Goal: Information Seeking & Learning: Find contact information

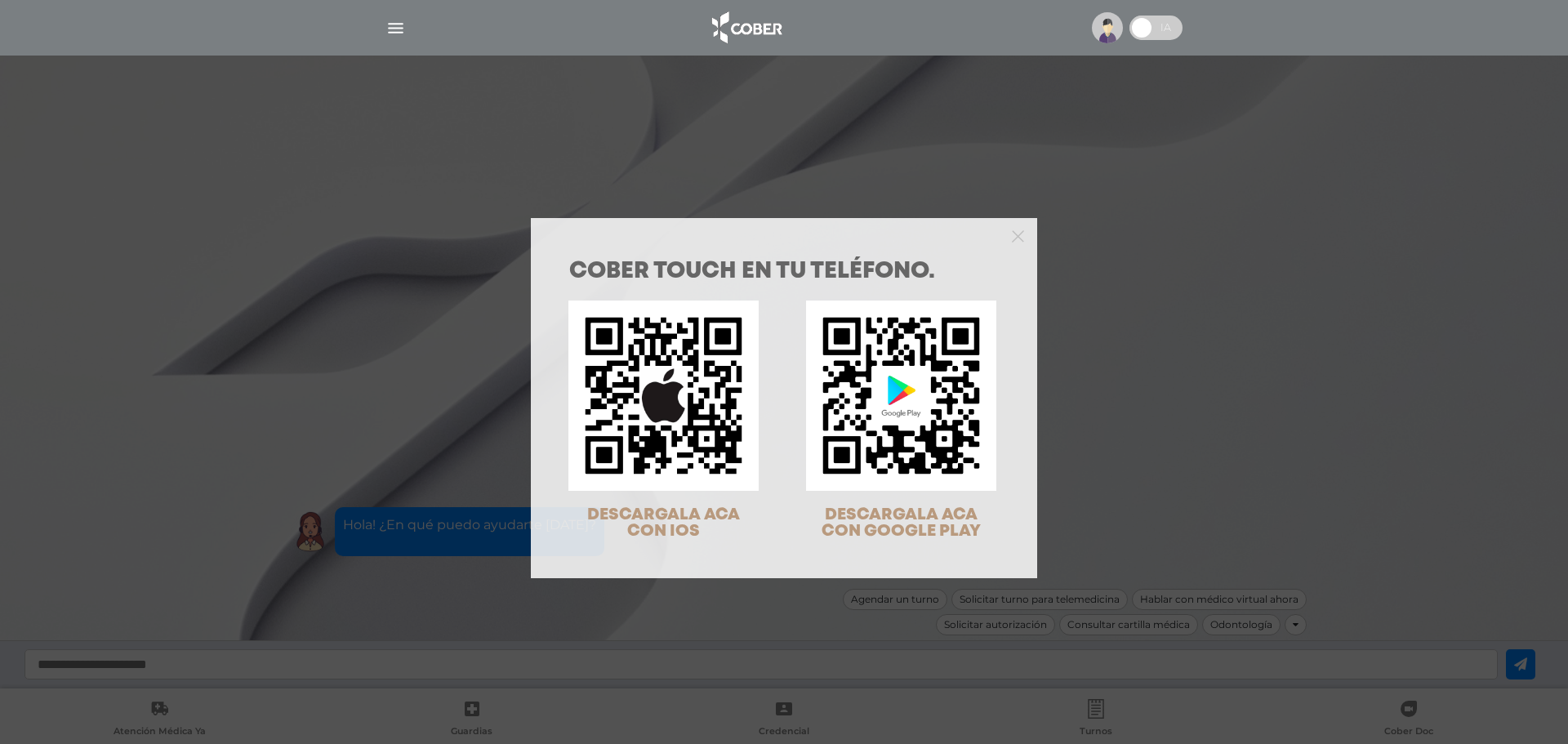
click at [339, 447] on div "COBER TOUCH en tu teléfono. DESCARGALA ACA CON IOS DESCARGALA ACA CON GOOGLE PL…" at bounding box center [784, 372] width 1568 height 744
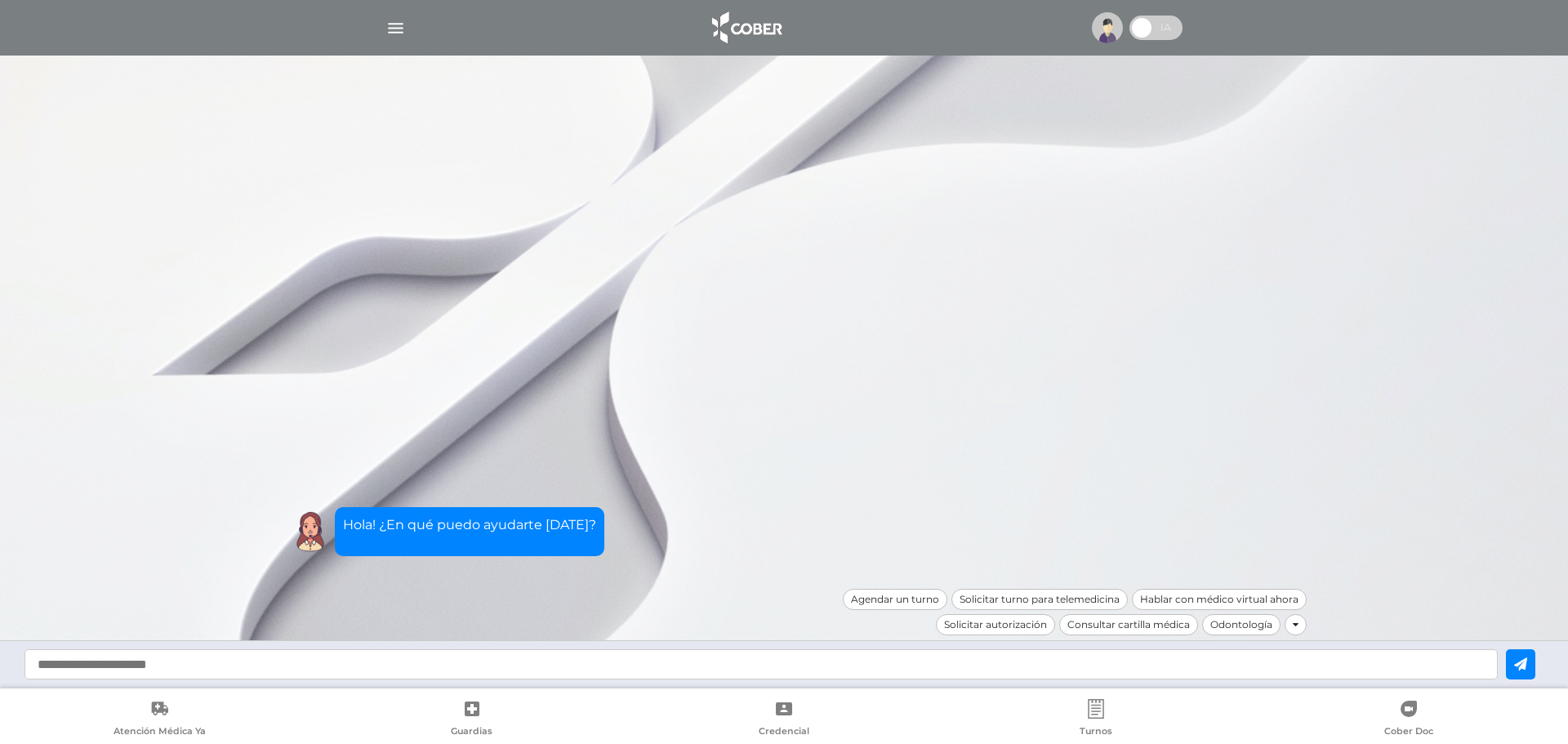
click at [1110, 31] on img at bounding box center [1107, 28] width 31 height 31
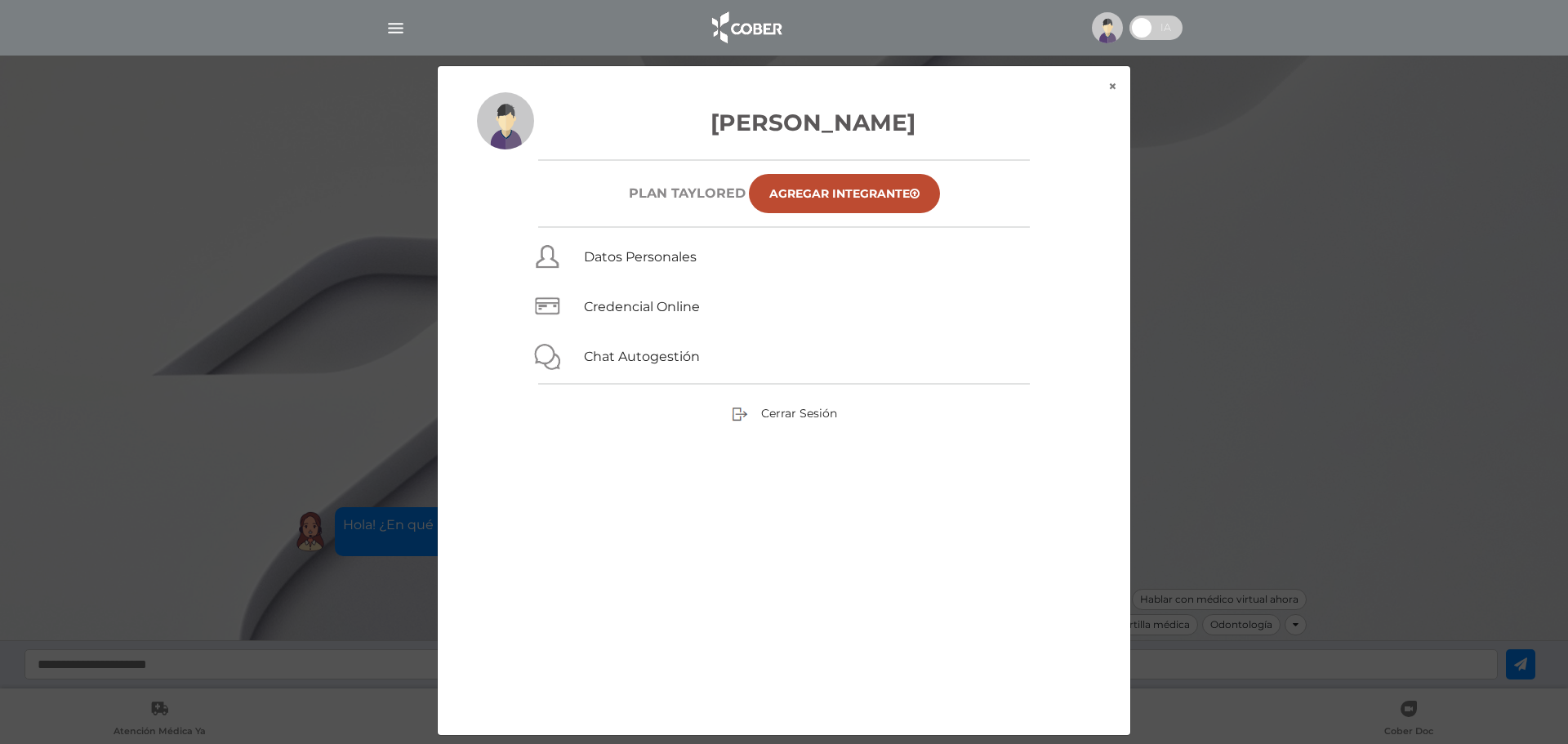
click at [1262, 249] on div "× × [PERSON_NAME] Plan TAYLORED Agregar Integrante Datos Personales Credencial …" at bounding box center [784, 401] width 1489 height 671
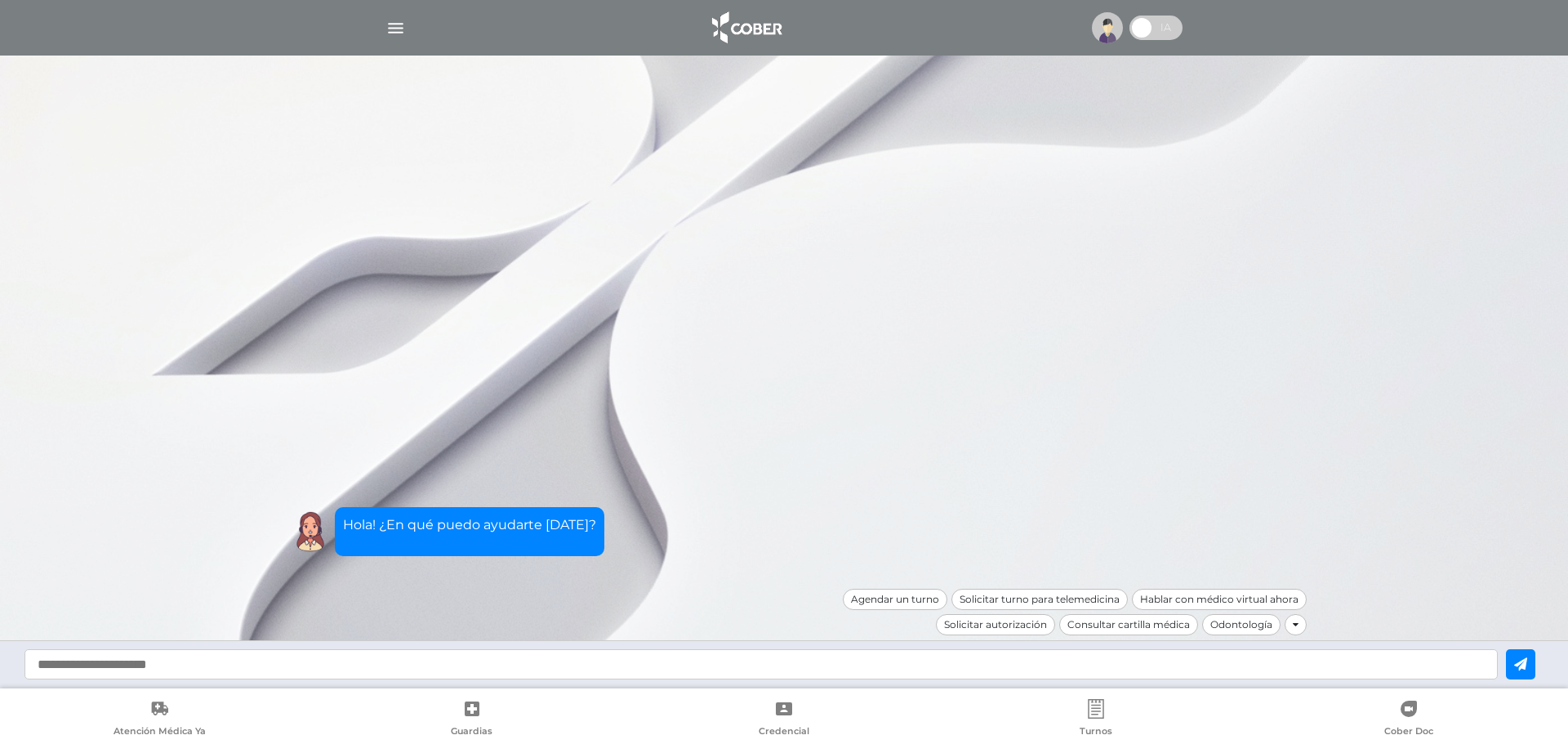
click at [159, 661] on input "text" at bounding box center [761, 665] width 1473 height 30
click at [882, 600] on div "Agendar un turno" at bounding box center [895, 599] width 105 height 21
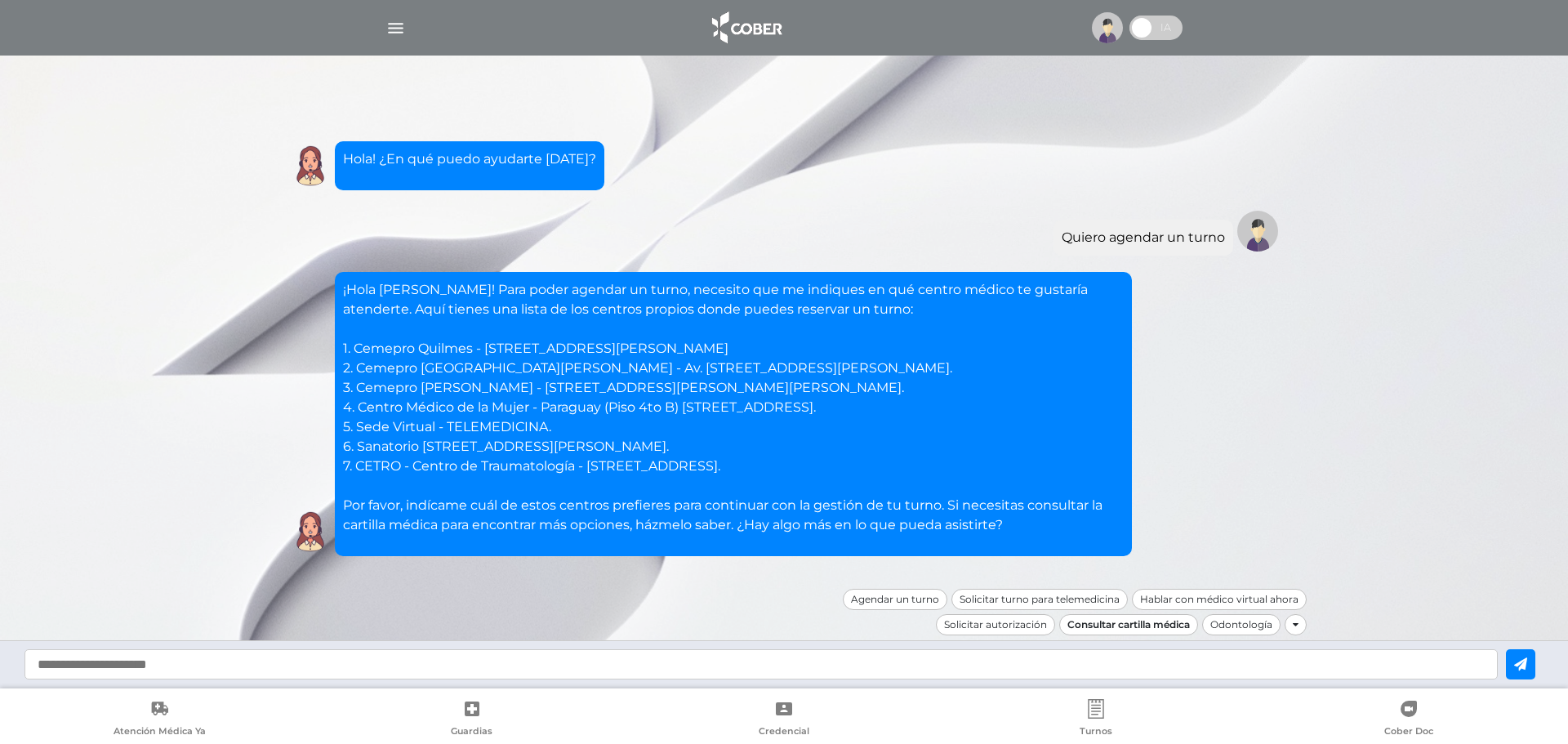
click at [1144, 629] on div "Consultar cartilla médica" at bounding box center [1129, 625] width 139 height 21
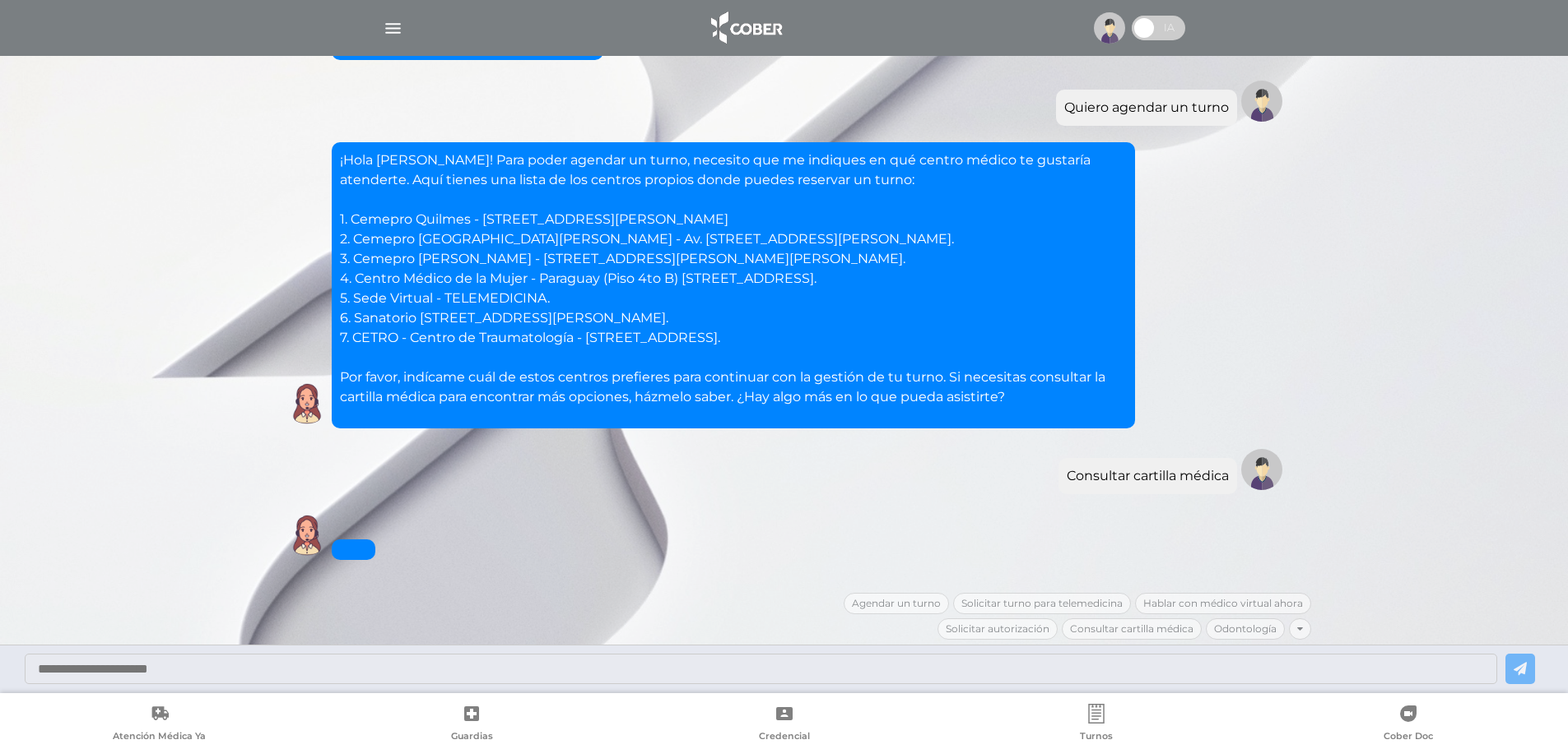
scroll to position [182, 0]
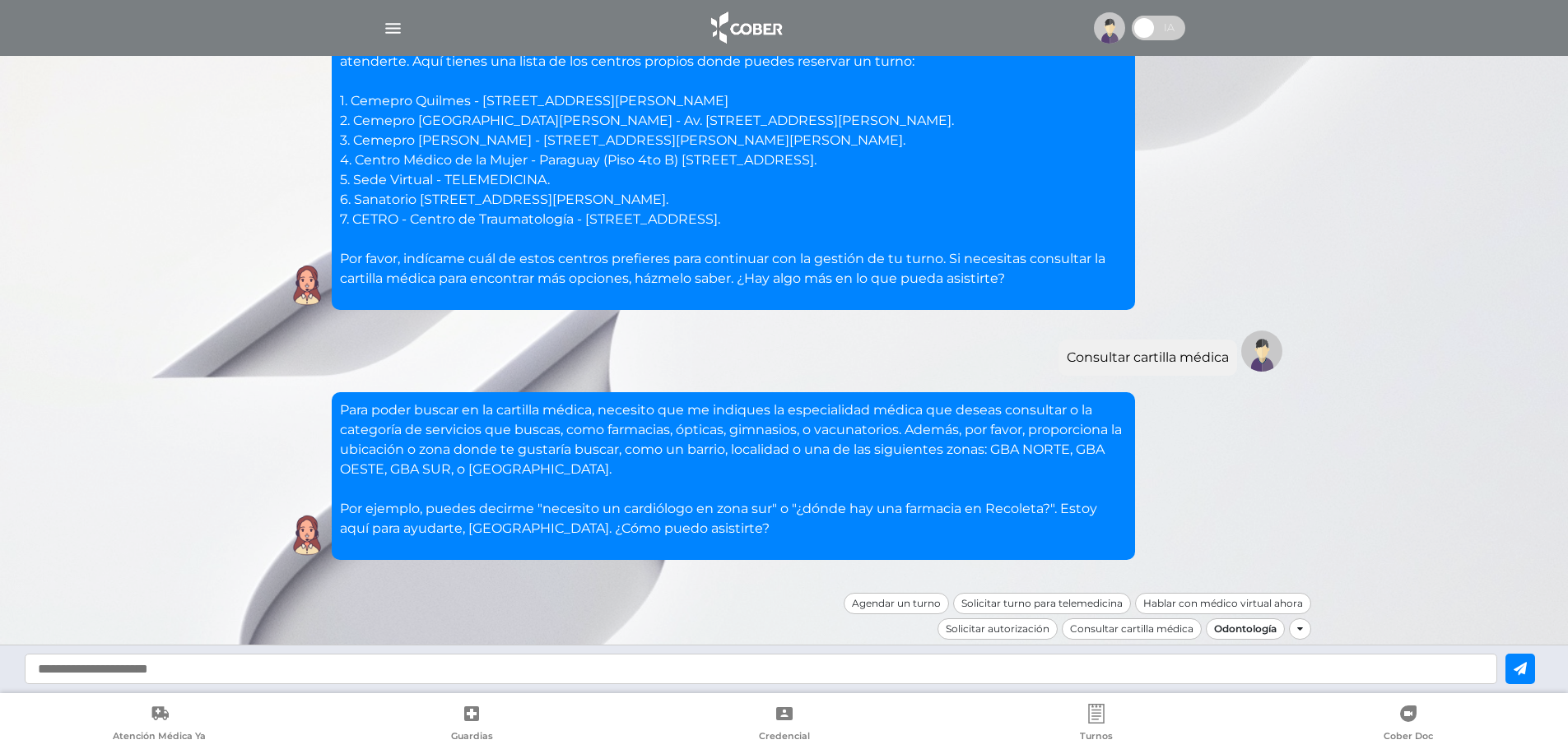
click at [1261, 632] on div "Odontología" at bounding box center [1245, 629] width 79 height 21
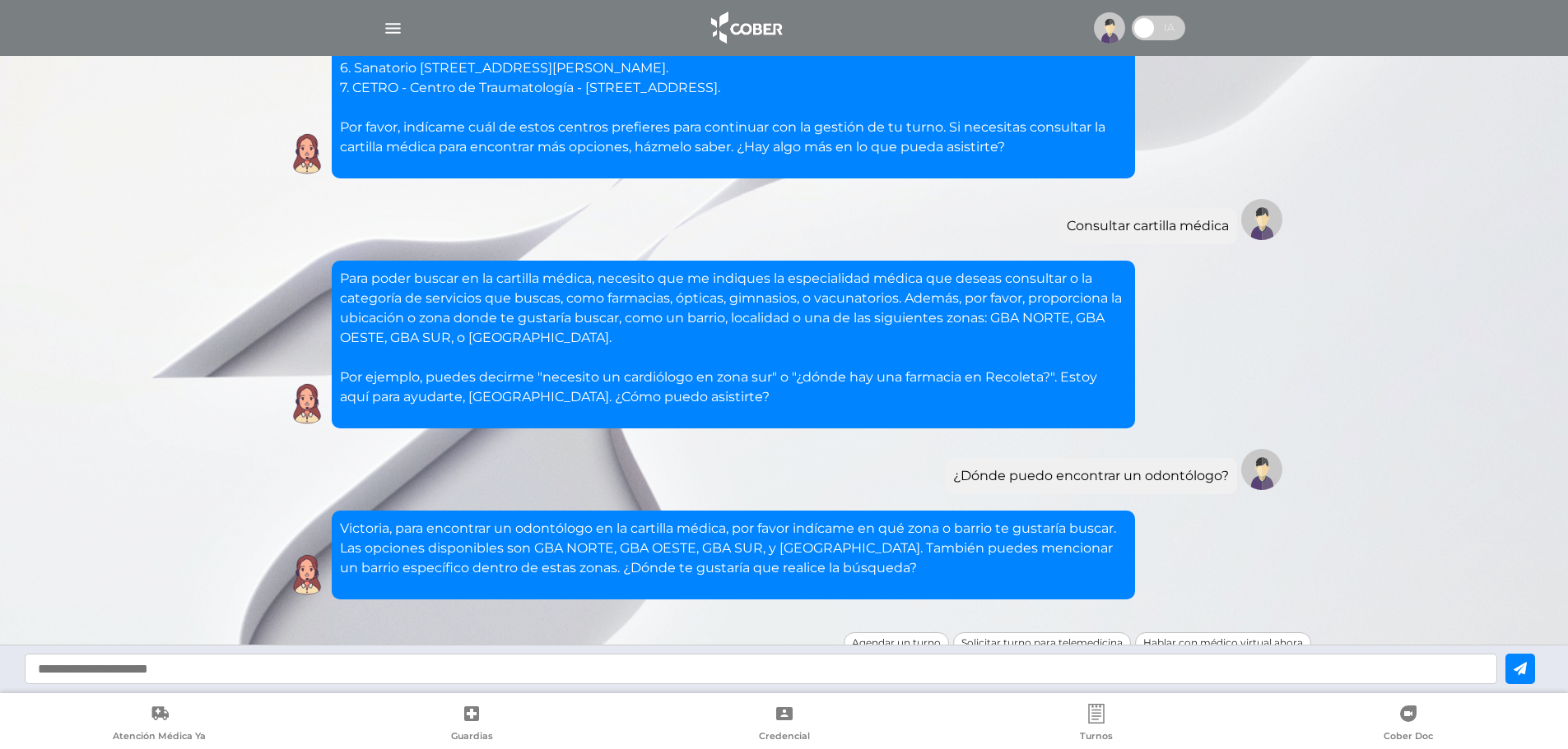
scroll to position [352, 0]
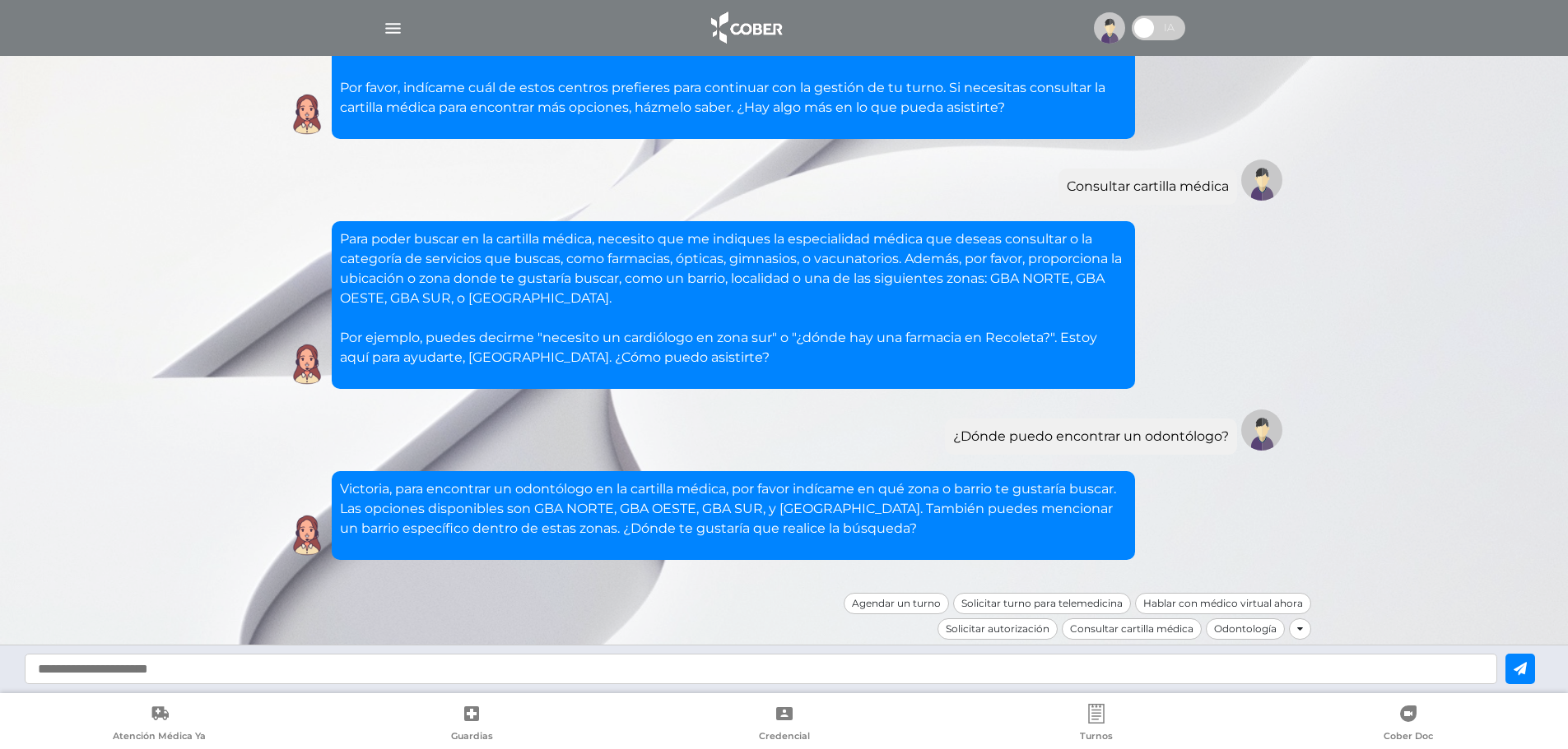
click at [617, 669] on input "text" at bounding box center [761, 670] width 1472 height 31
type input "****"
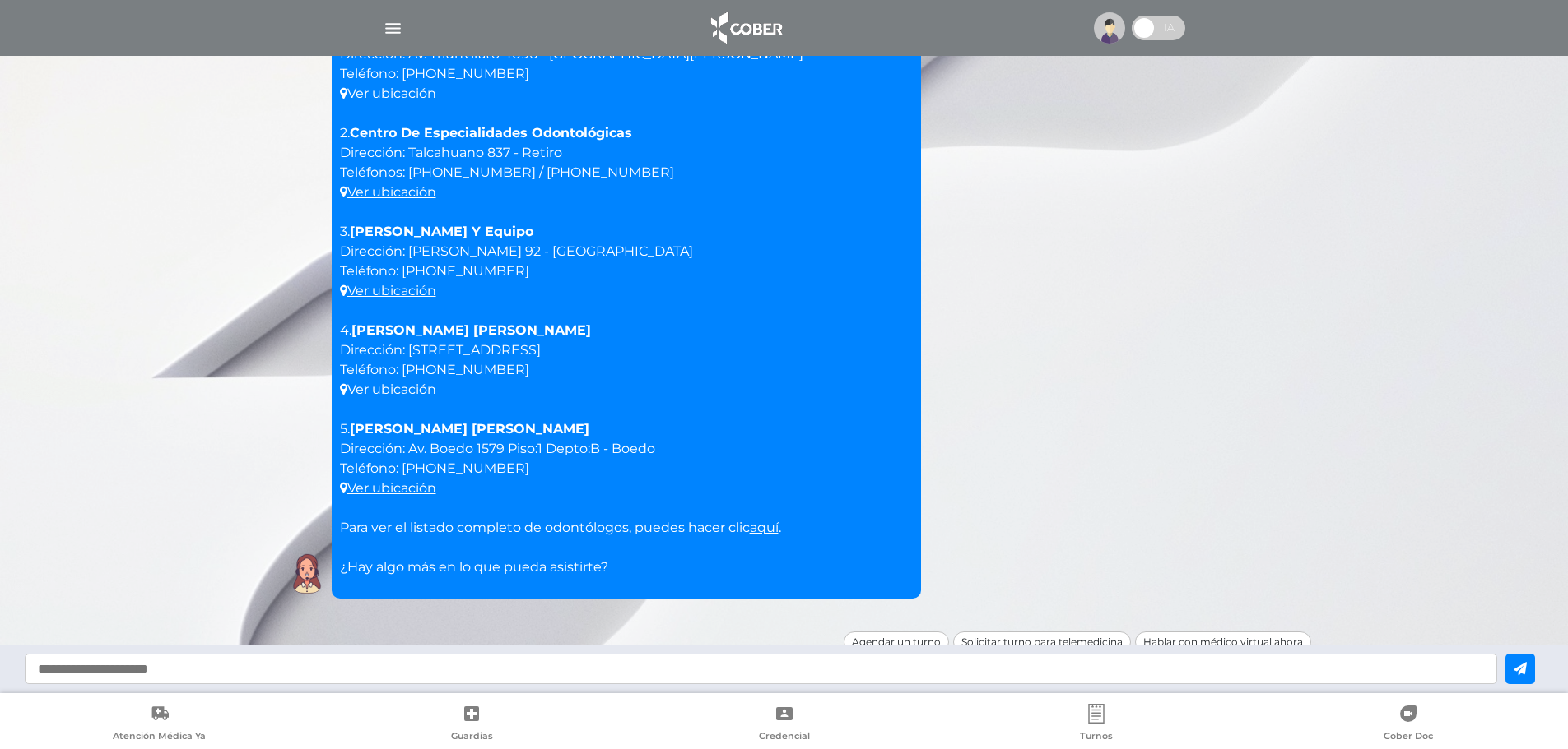
scroll to position [1057, 0]
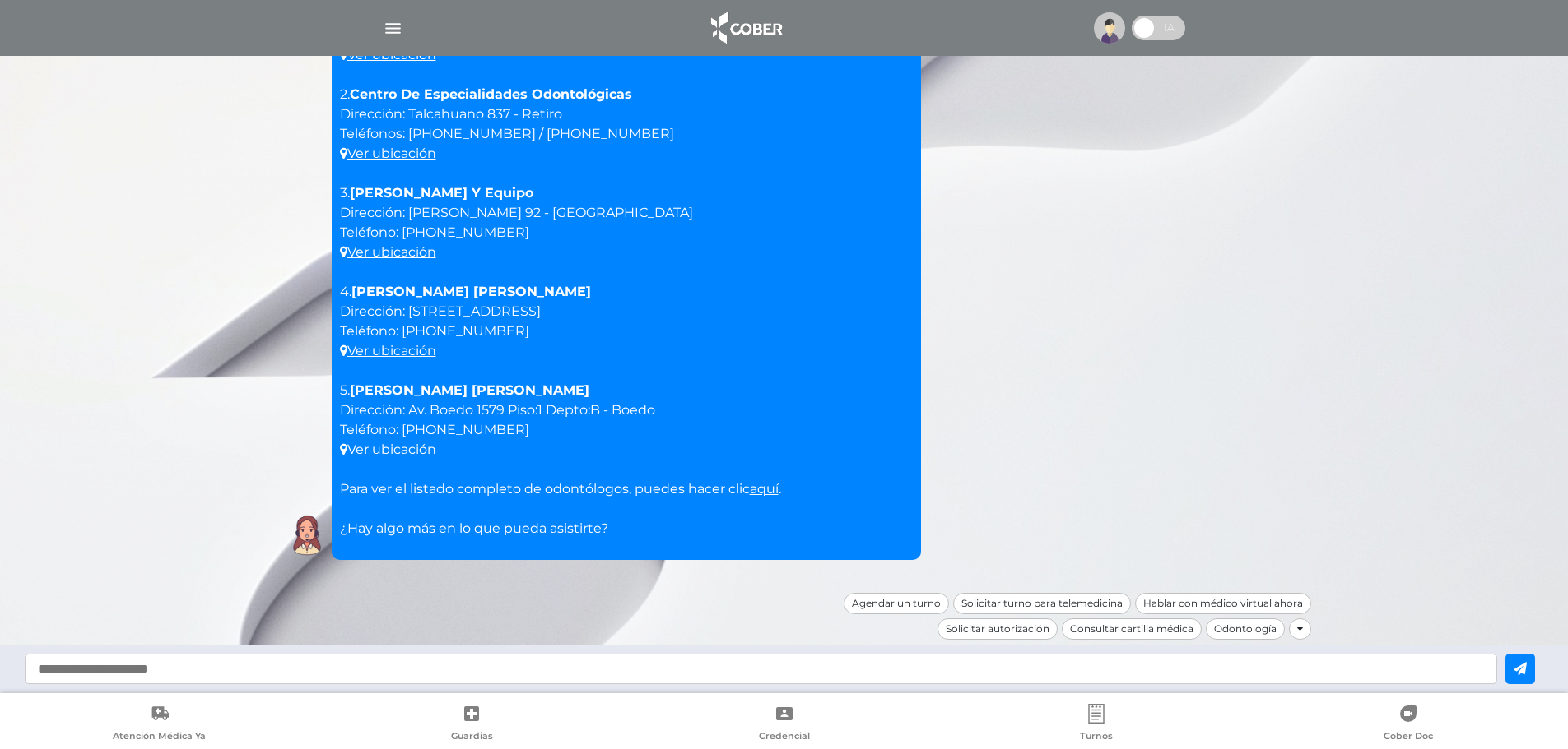
click at [406, 448] on link "Ver ubicación" at bounding box center [388, 449] width 96 height 15
click at [486, 427] on p "Victoria, aquí tienes algunas opciones de odontólogos en CABA que puedes consid…" at bounding box center [627, 242] width 573 height 592
drag, startPoint x: 400, startPoint y: 427, endPoint x: 492, endPoint y: 428, distance: 92.0
click at [492, 428] on p "Victoria, aquí tienes algunas opciones de odontólogos en CABA que puedes consid…" at bounding box center [627, 242] width 573 height 592
copy p "[PHONE_NUMBER]"
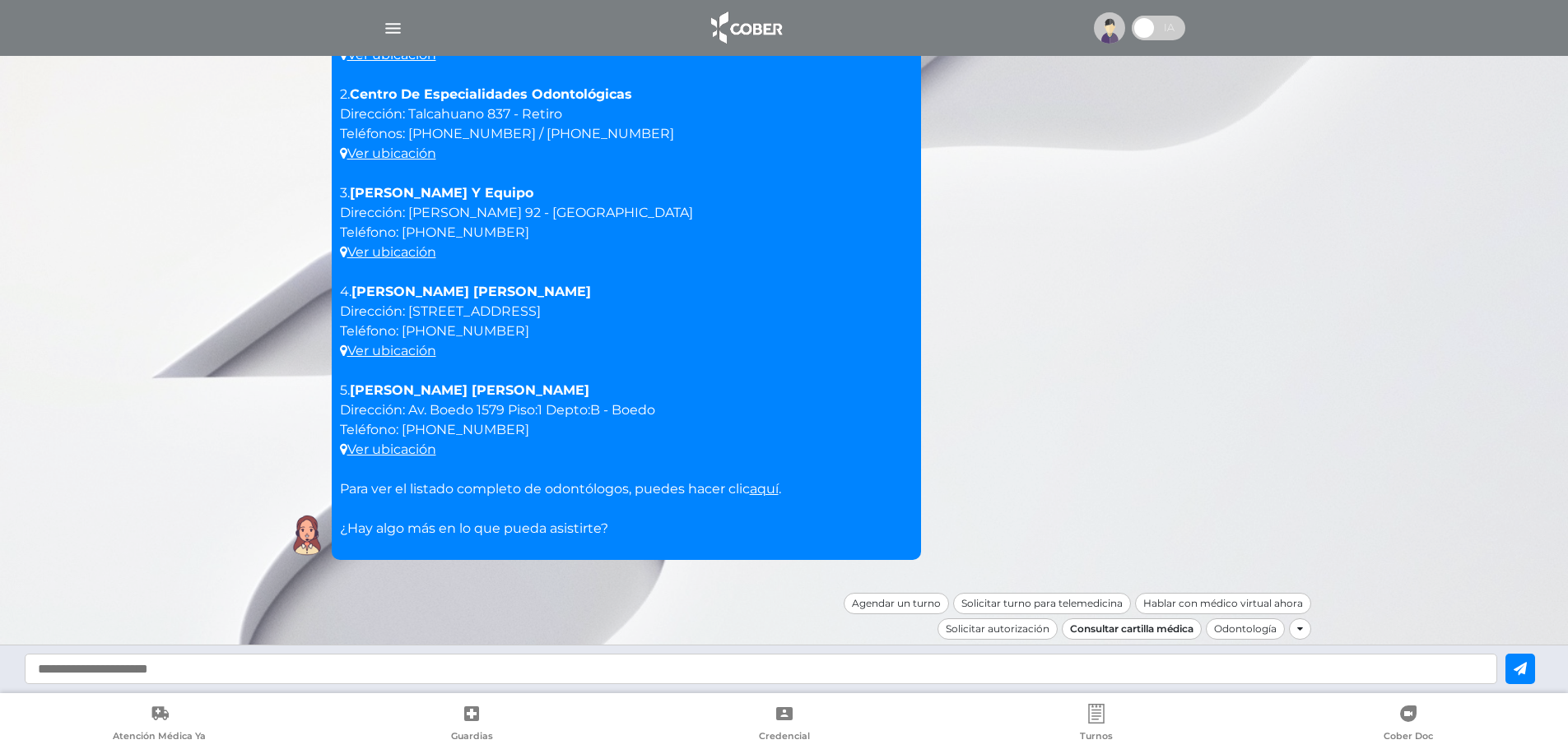
click at [1178, 636] on div "Consultar cartilla médica" at bounding box center [1132, 629] width 140 height 21
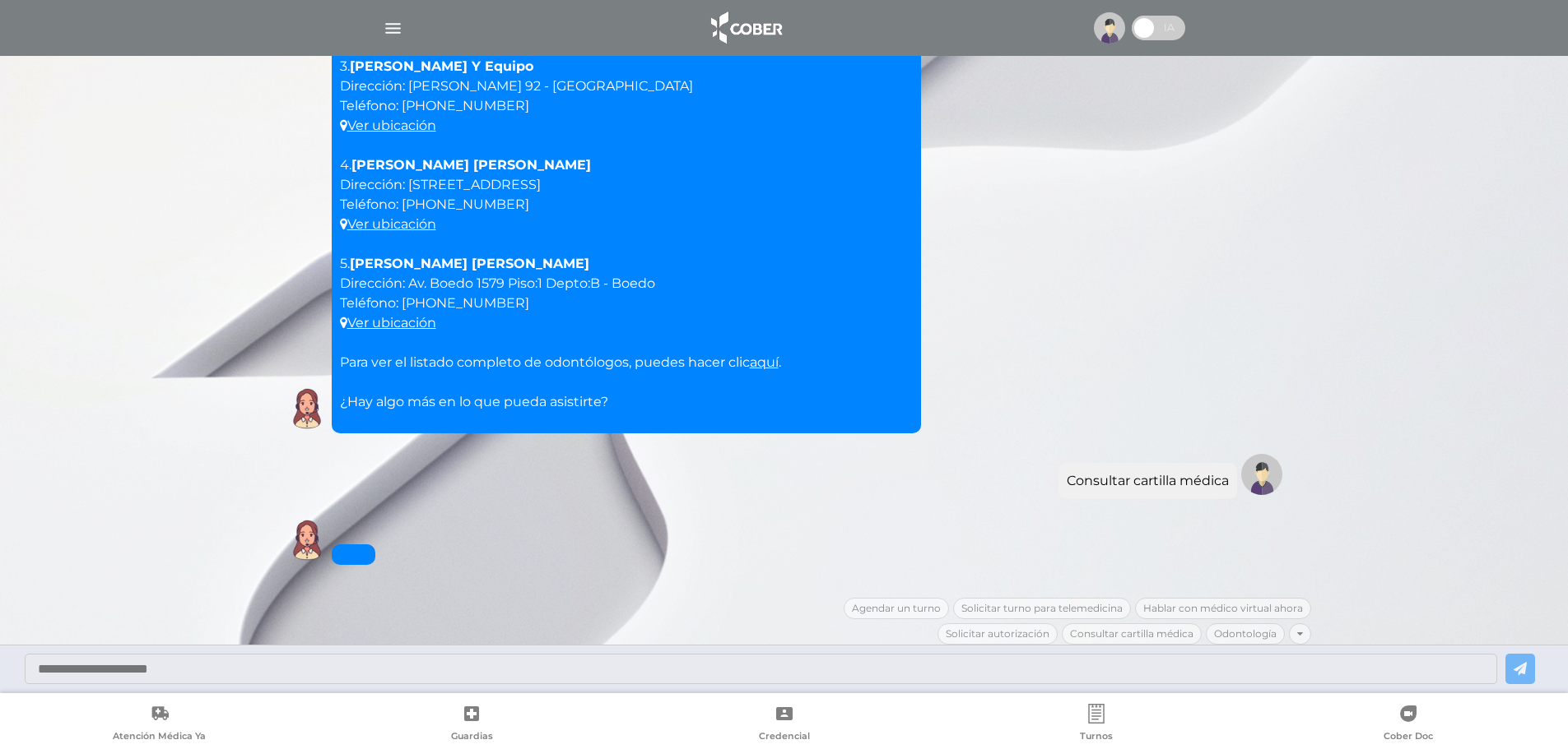
scroll to position [1189, 0]
